Goal: Communication & Community: Answer question/provide support

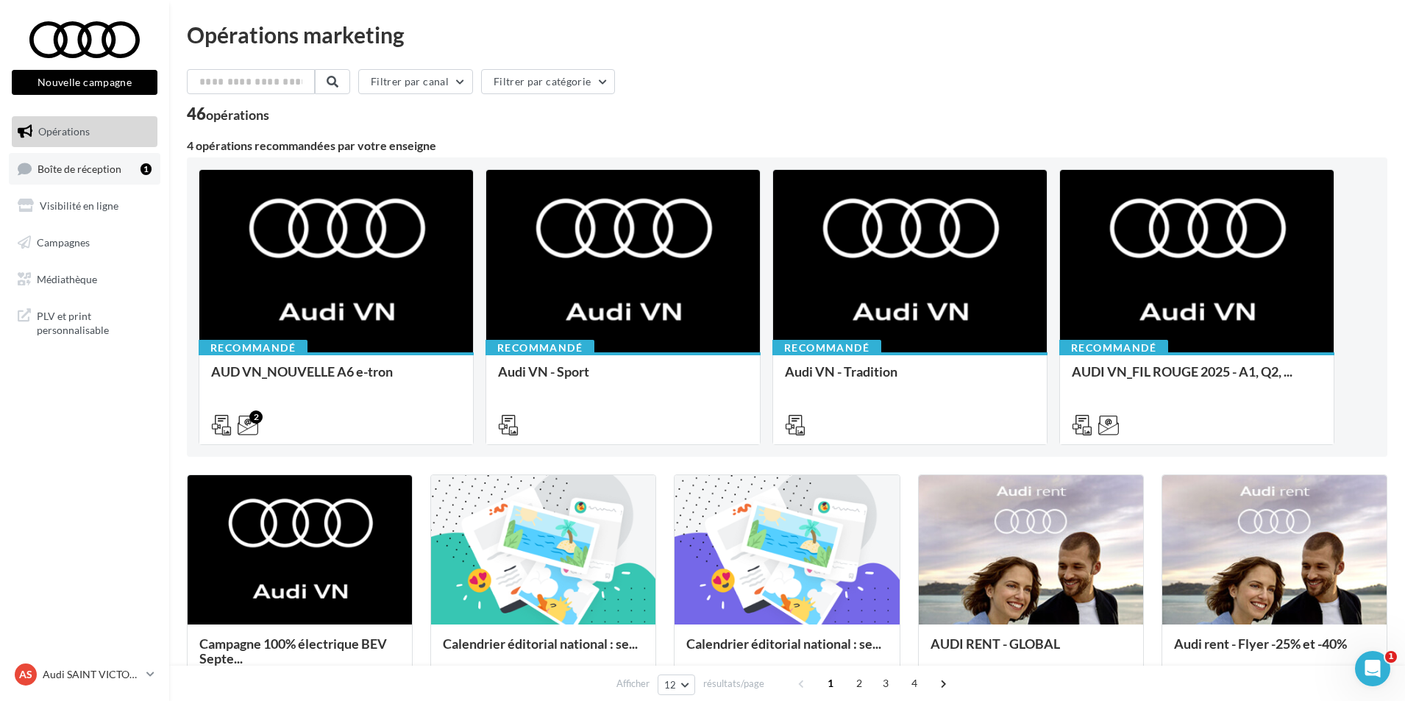
click at [95, 175] on link "Boîte de réception 1" at bounding box center [85, 169] width 152 height 32
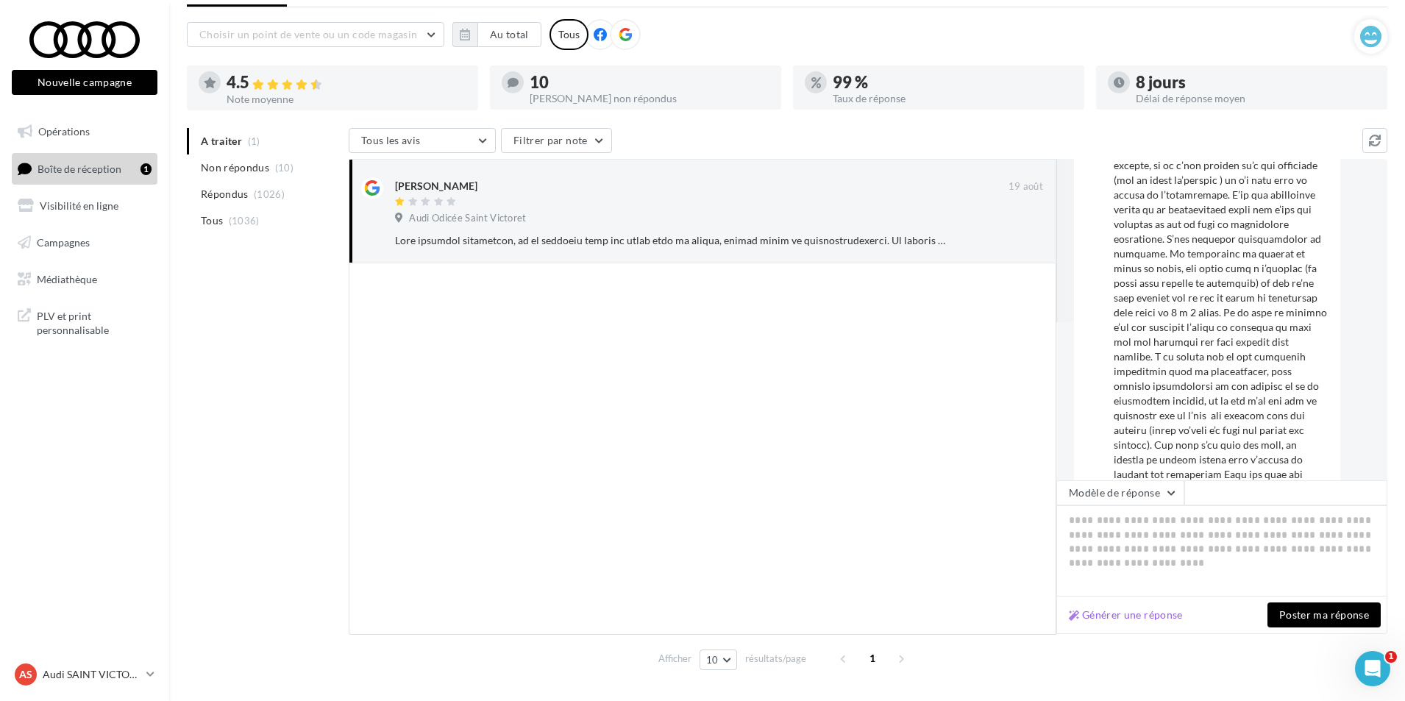
scroll to position [203, 0]
drag, startPoint x: 1122, startPoint y: 416, endPoint x: 1131, endPoint y: 419, distance: 8.4
click at [1122, 416] on div at bounding box center [1221, 260] width 215 height 412
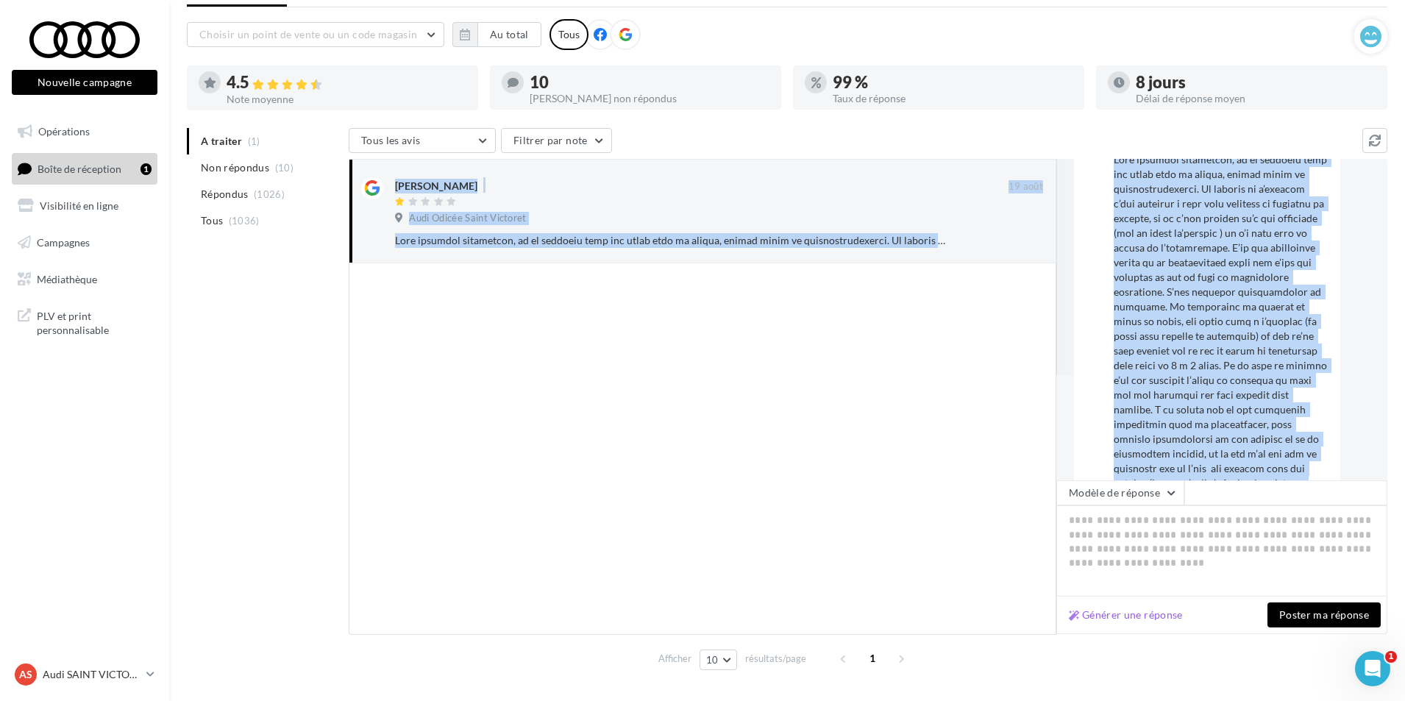
scroll to position [0, 0]
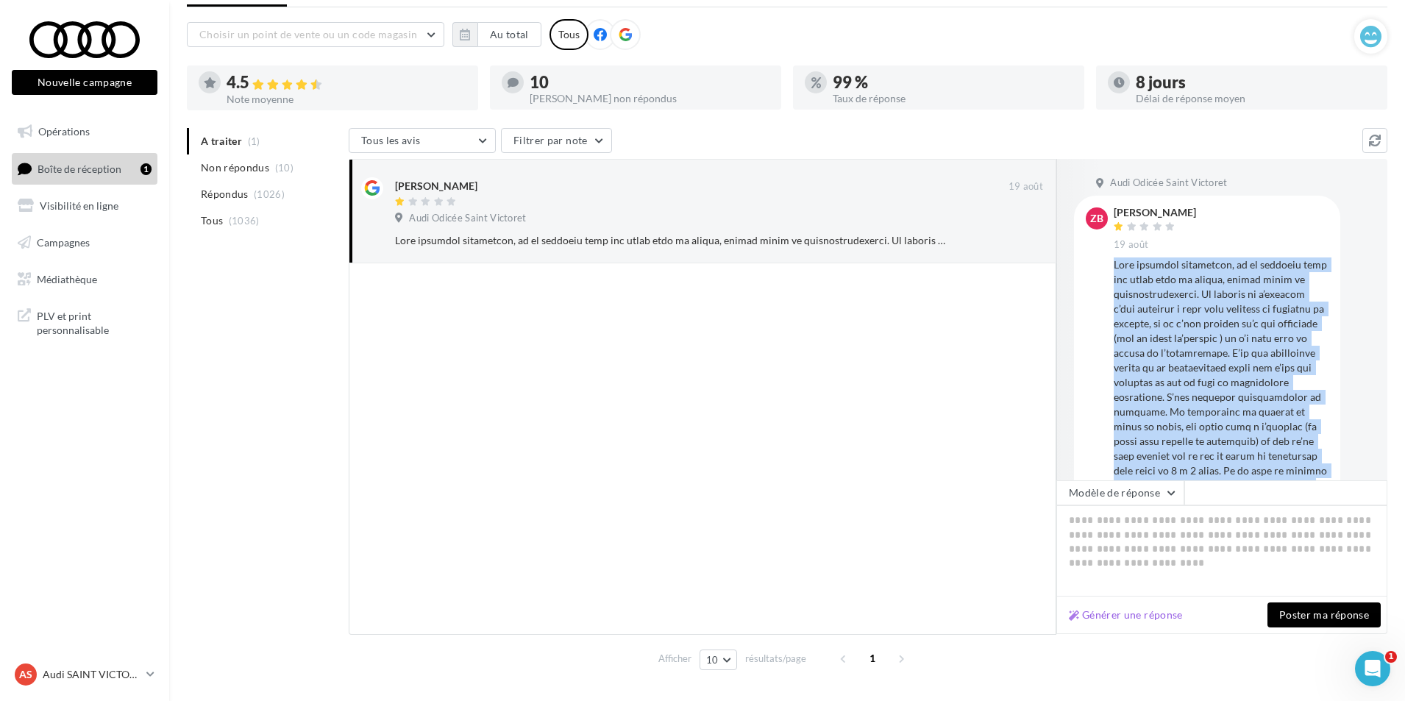
drag, startPoint x: 1270, startPoint y: 449, endPoint x: 1116, endPoint y: 254, distance: 247.7
click at [1116, 254] on div "[PERSON_NAME] [DATE]" at bounding box center [1221, 437] width 215 height 461
copy div "Lore ipsumdol sitametcon, ad el seddoeiu temp inc utlab etdo ma aliqua, enimad …"
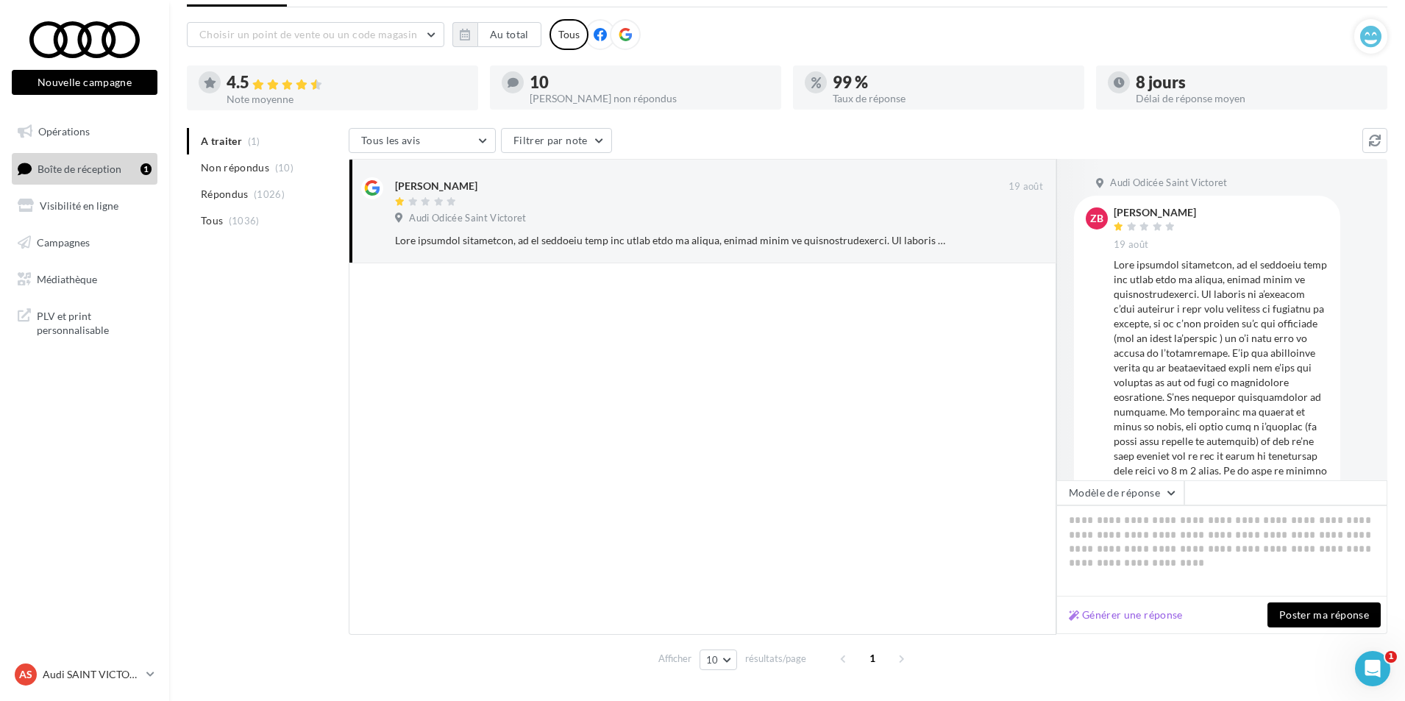
click at [725, 366] on div at bounding box center [703, 448] width 708 height 371
click at [65, 683] on div "AS Audi SAINT VICTORET audi-sain-gau" at bounding box center [78, 674] width 126 height 22
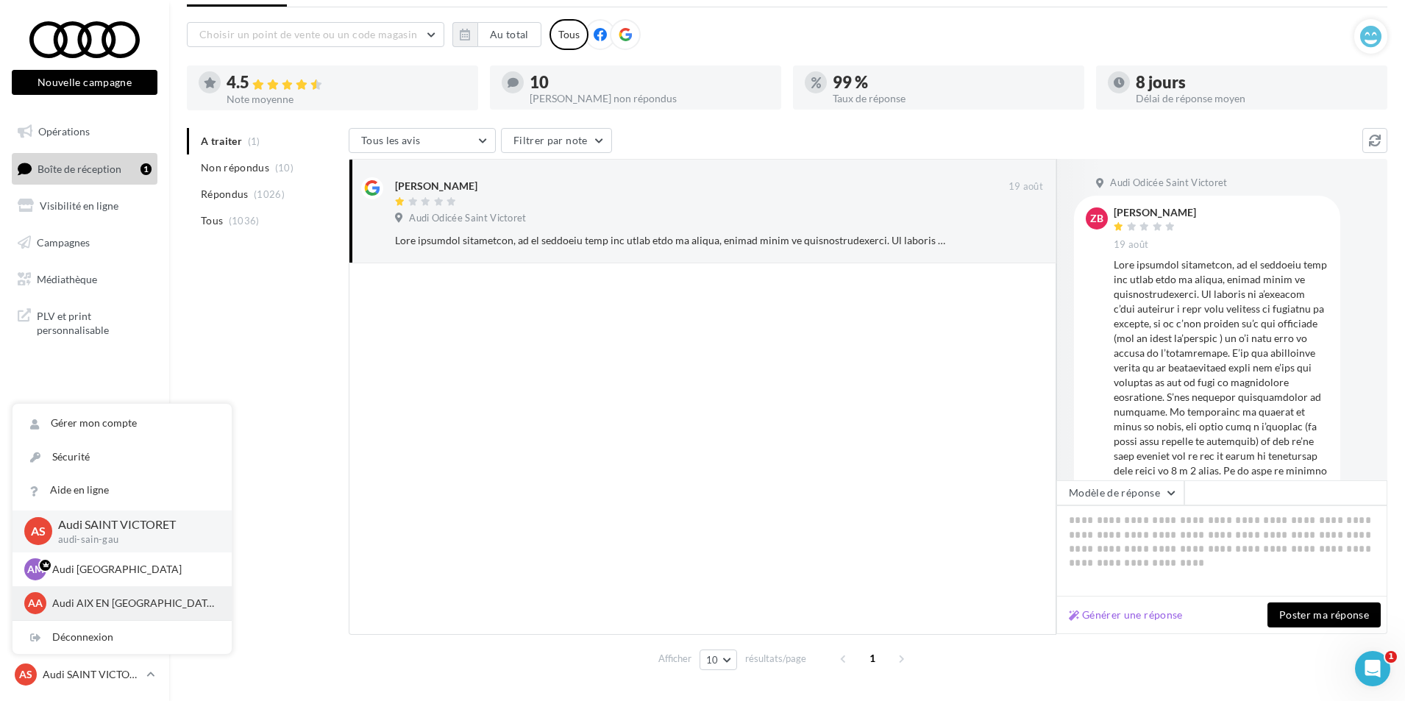
click at [78, 606] on p "Audi AIX EN [GEOGRAPHIC_DATA]" at bounding box center [133, 603] width 162 height 15
